Goal: Find specific page/section: Find specific page/section

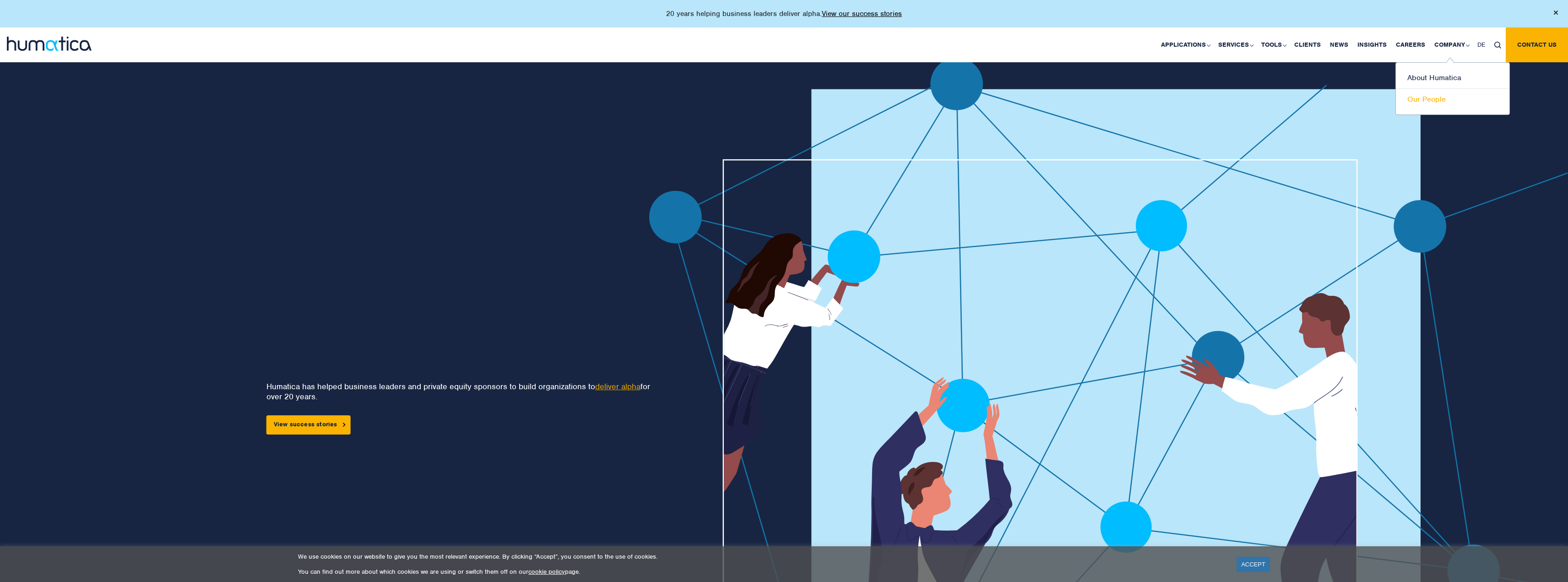
click at [1428, 103] on link "Our People" at bounding box center [1453, 99] width 114 height 21
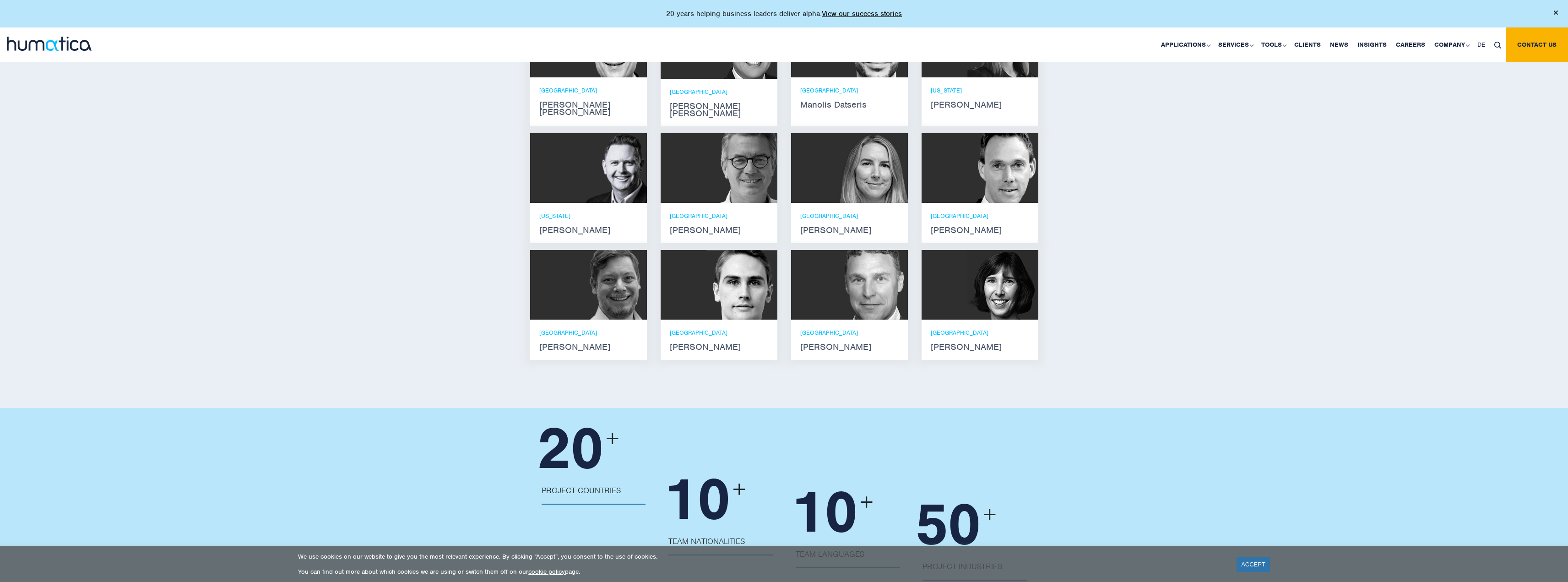
scroll to position [596, 0]
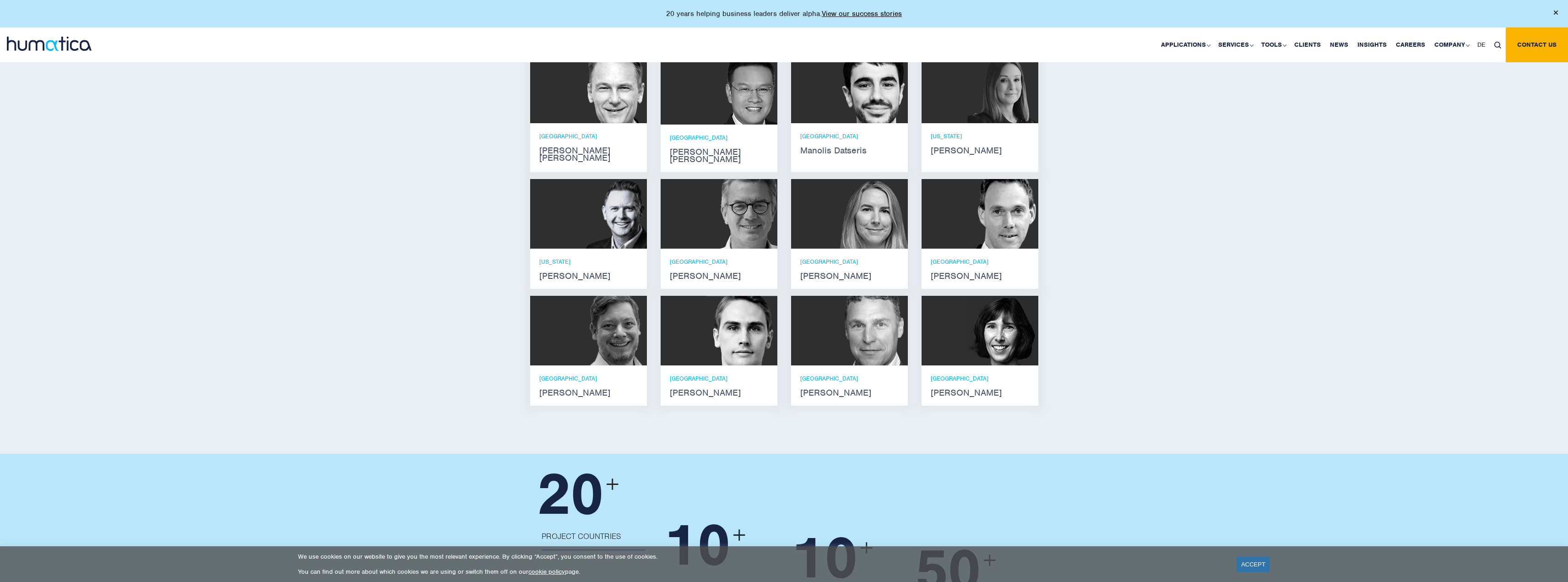
click at [676, 374] on div "ZURICH [PERSON_NAME]" at bounding box center [719, 385] width 98 height 22
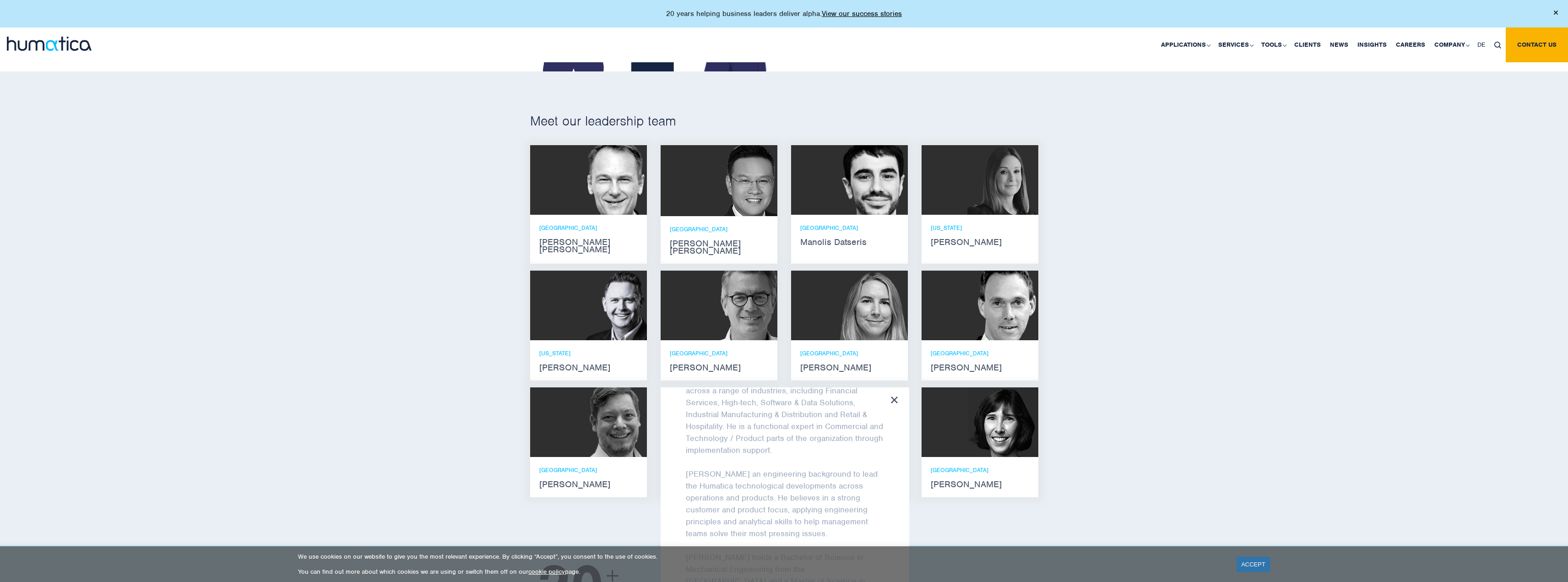
scroll to position [275, 0]
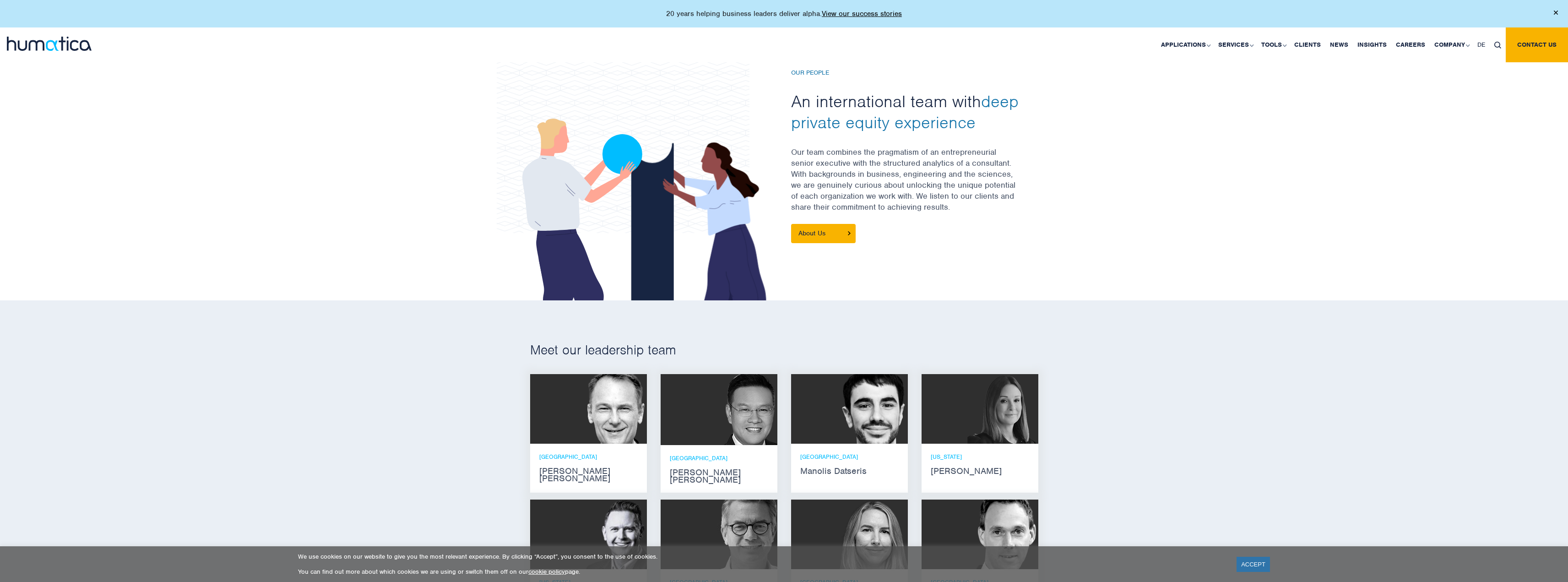
click at [461, 284] on div at bounding box center [784, 158] width 1568 height 284
